Goal: Use online tool/utility: Utilize a website feature to perform a specific function

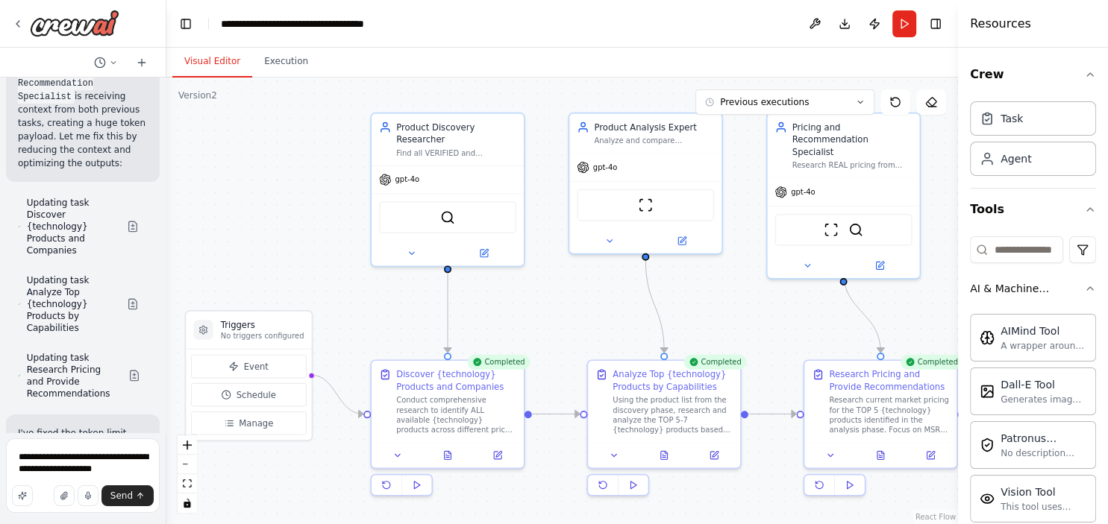
click at [219, 64] on button "Visual Editor" at bounding box center [212, 61] width 80 height 31
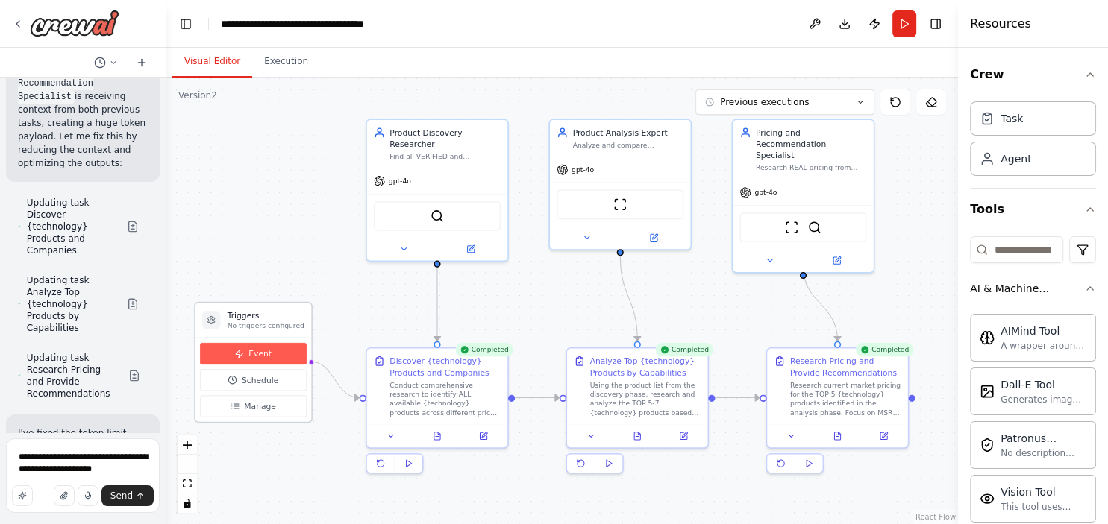
click at [246, 355] on button "Event" at bounding box center [253, 354] width 107 height 22
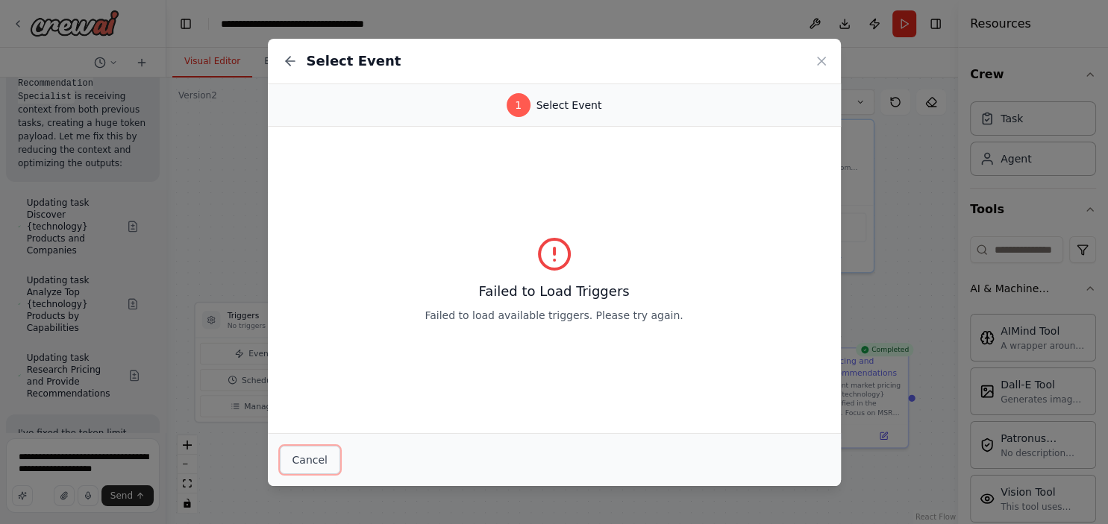
click at [320, 454] on button "Cancel" at bounding box center [310, 460] width 60 height 28
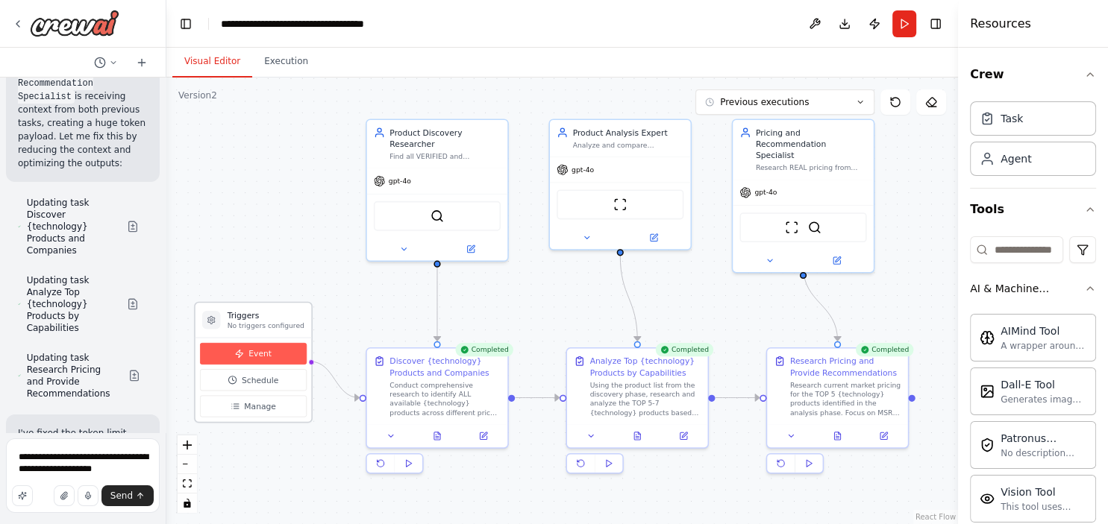
click at [248, 355] on button "Event" at bounding box center [253, 354] width 107 height 22
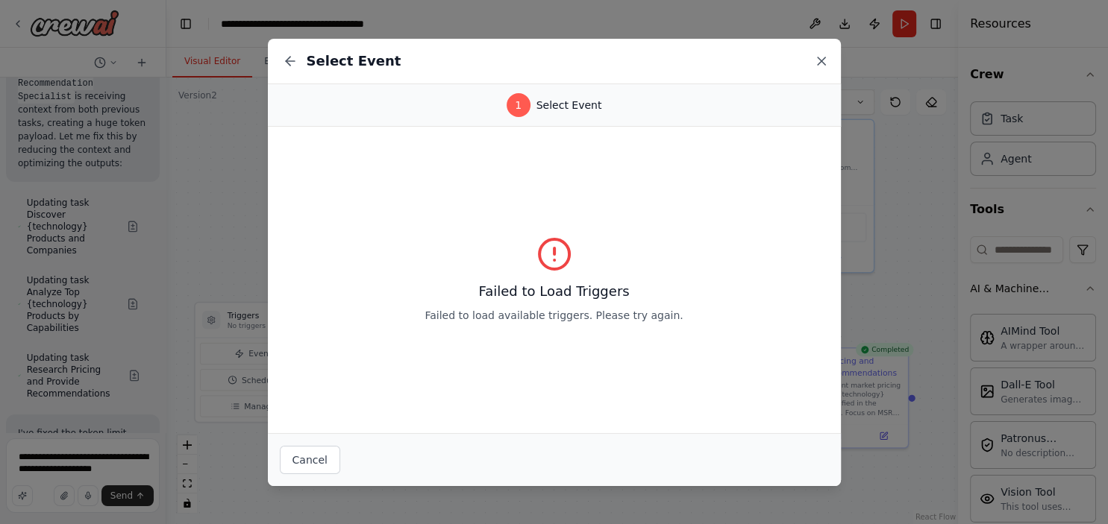
click at [819, 63] on icon at bounding box center [821, 60] width 7 height 7
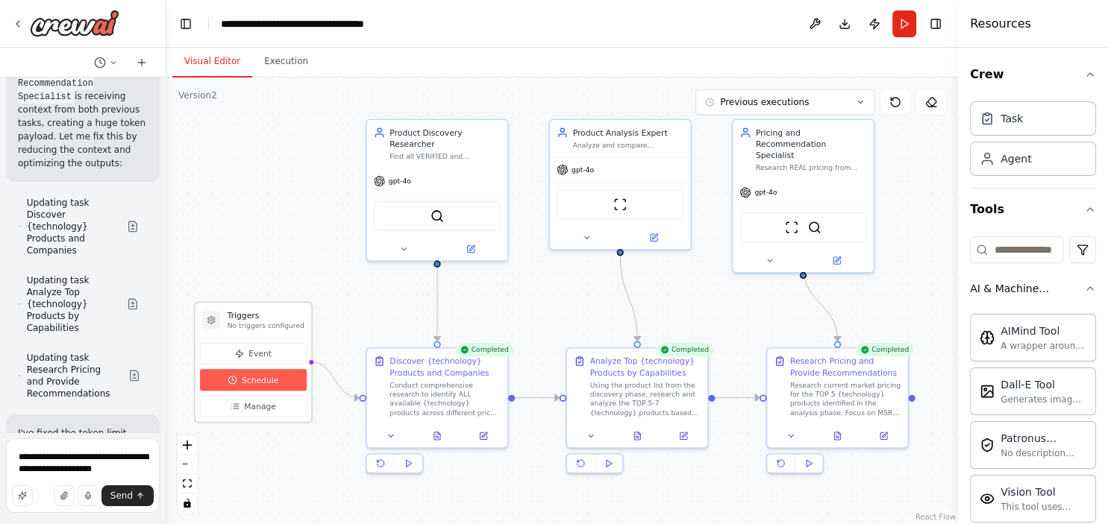
click at [263, 382] on span "Schedule" at bounding box center [260, 379] width 37 height 11
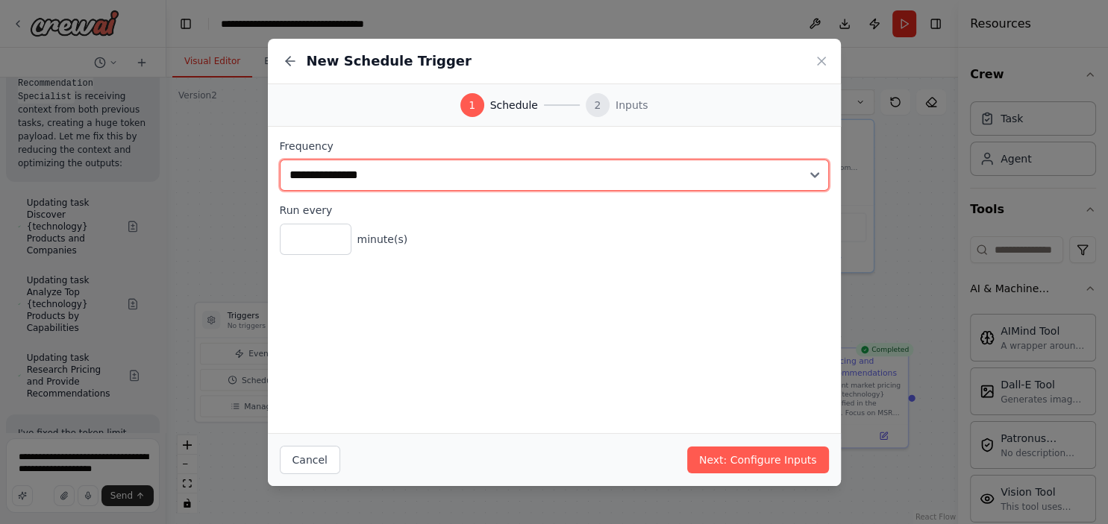
click at [280, 160] on select "**********" at bounding box center [554, 175] width 549 height 31
click at [691, 178] on select "**********" at bounding box center [554, 175] width 549 height 31
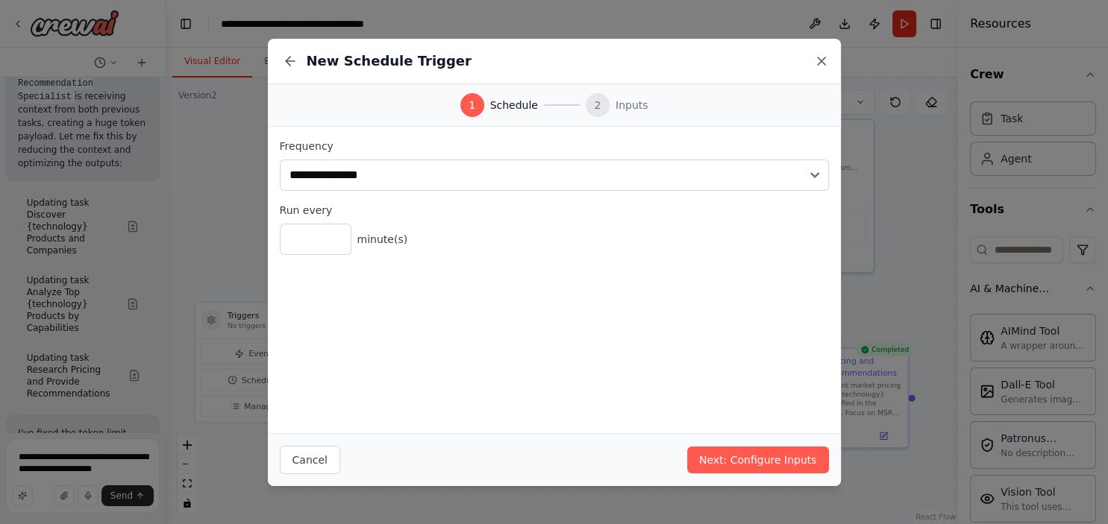
click at [822, 60] on icon at bounding box center [821, 60] width 7 height 7
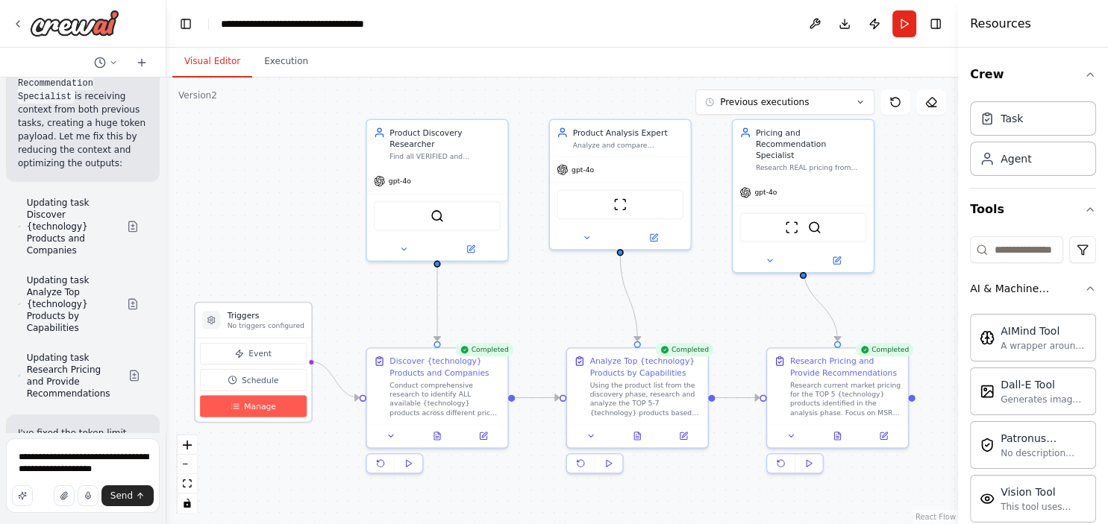
click at [258, 413] on button "Manage" at bounding box center [253, 406] width 107 height 22
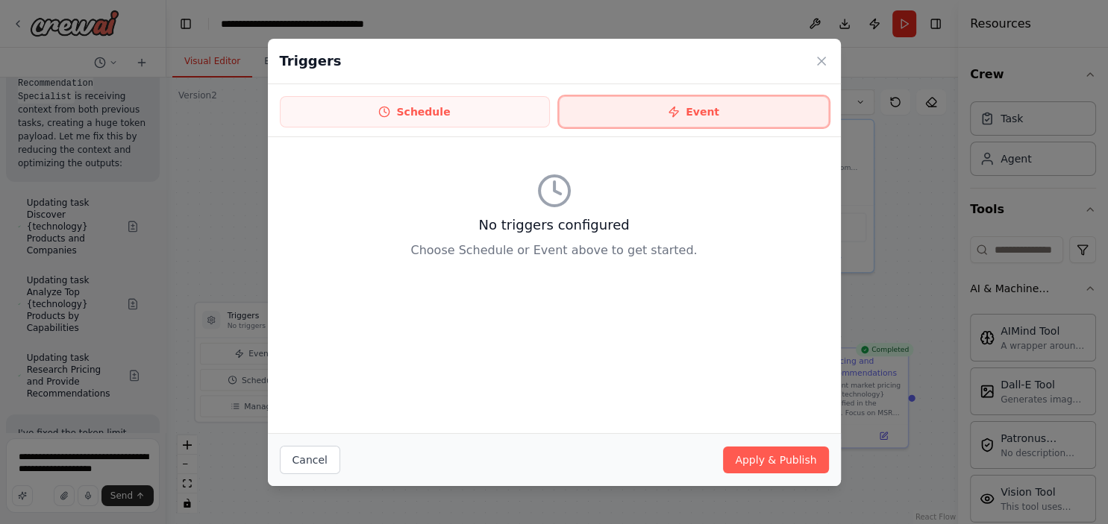
click at [686, 110] on button "Event" at bounding box center [694, 111] width 270 height 31
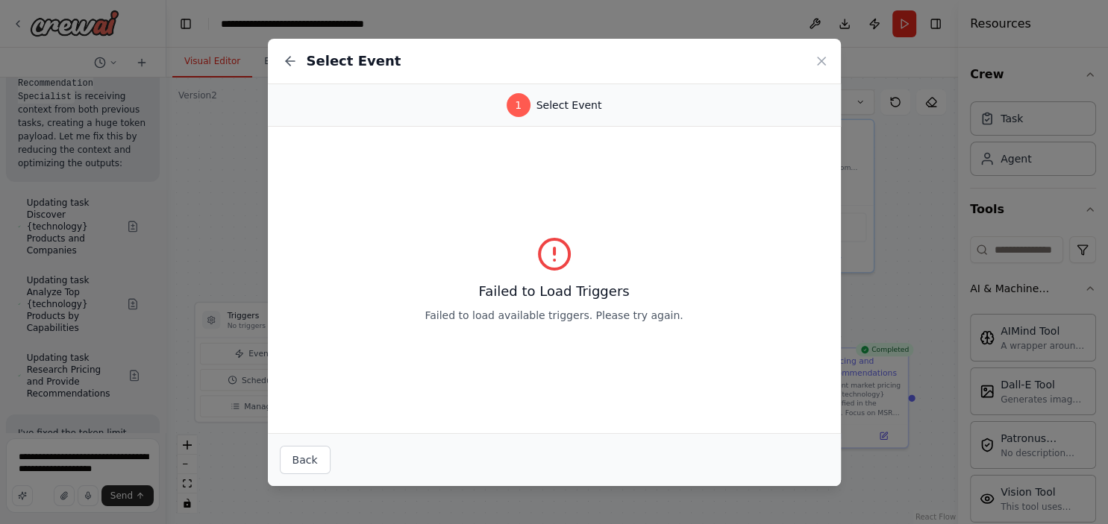
click at [565, 109] on span "Select Event" at bounding box center [569, 105] width 66 height 15
click at [818, 57] on icon at bounding box center [821, 60] width 7 height 7
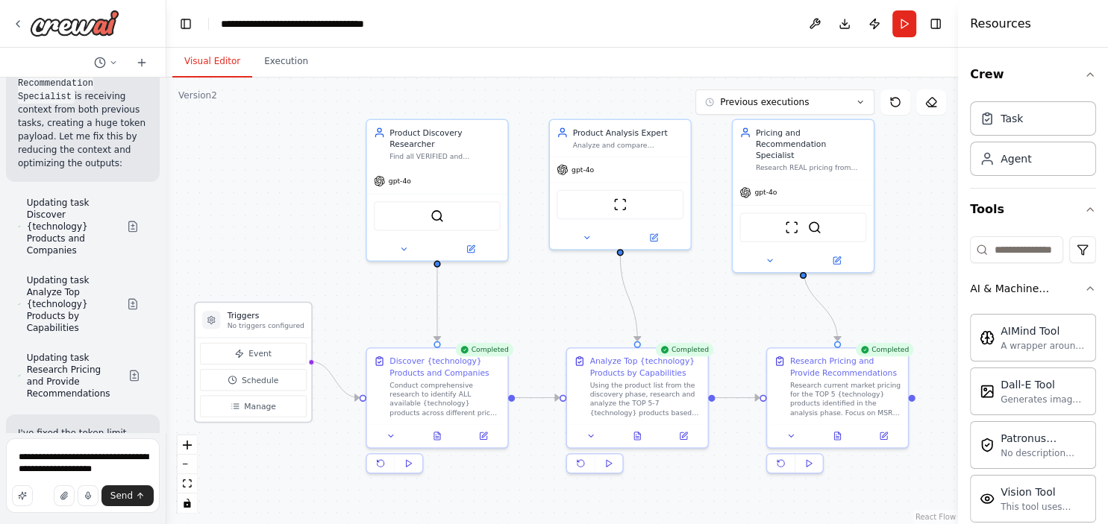
click at [248, 320] on h3 "Triggers" at bounding box center [266, 315] width 77 height 11
click at [206, 320] on div at bounding box center [211, 320] width 19 height 19
click at [1035, 124] on div "Task" at bounding box center [1033, 118] width 126 height 34
click at [1004, 117] on div "Task" at bounding box center [1011, 117] width 22 height 15
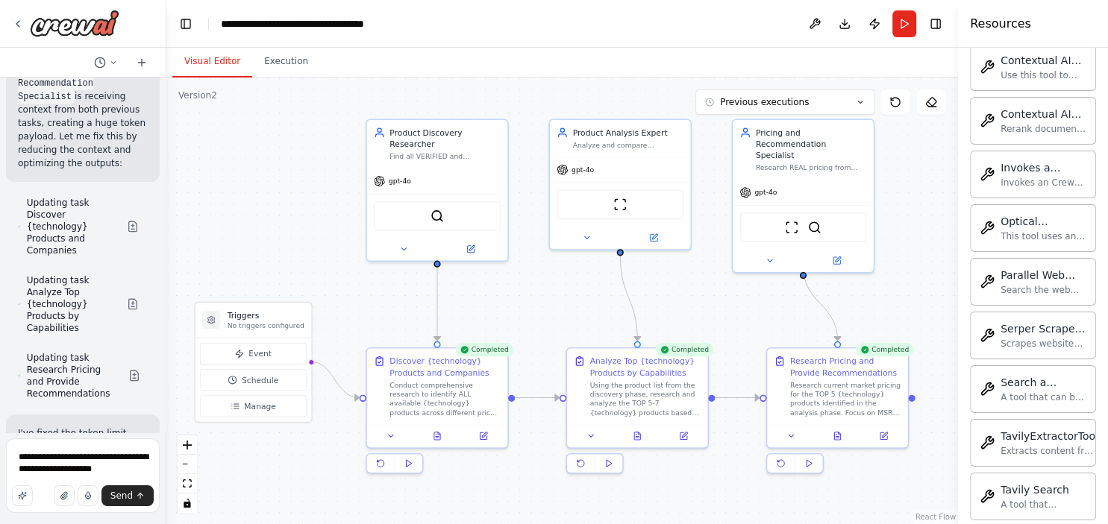
scroll to position [4132, 0]
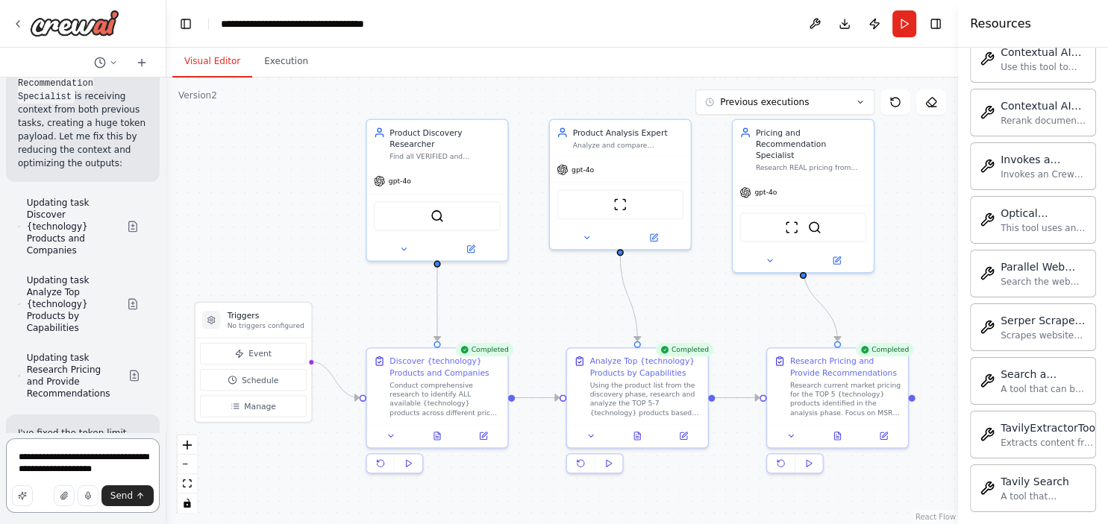
drag, startPoint x: 137, startPoint y: 479, endPoint x: 10, endPoint y: 462, distance: 127.2
click at [10, 462] on textarea "**********" at bounding box center [83, 476] width 154 height 75
